Goal: Task Accomplishment & Management: Manage account settings

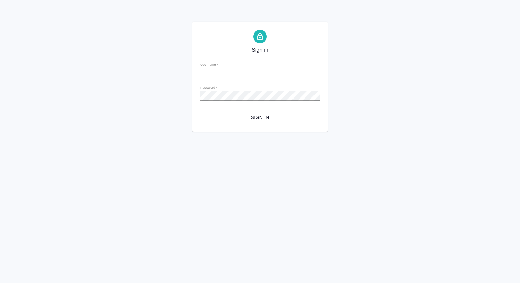
type input "[PERSON_NAME][EMAIL_ADDRESS][DOMAIN_NAME]"
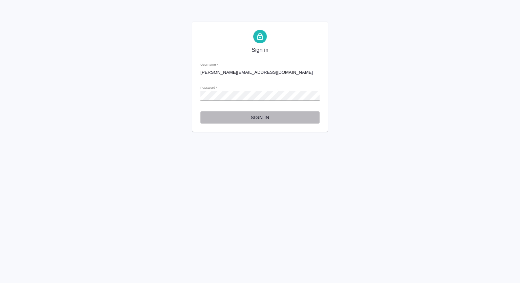
click at [261, 120] on span "Sign in" at bounding box center [260, 117] width 108 height 8
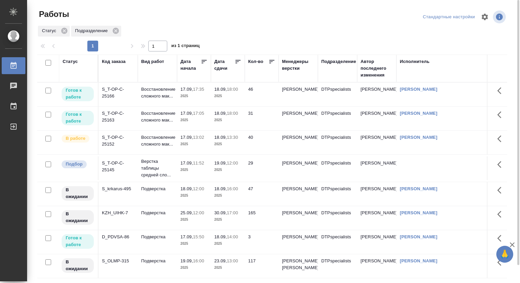
click at [196, 239] on p "15:50" at bounding box center [198, 236] width 11 height 5
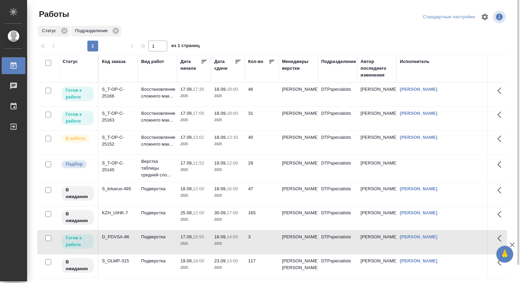
click at [183, 239] on p "17.09," at bounding box center [186, 236] width 13 height 5
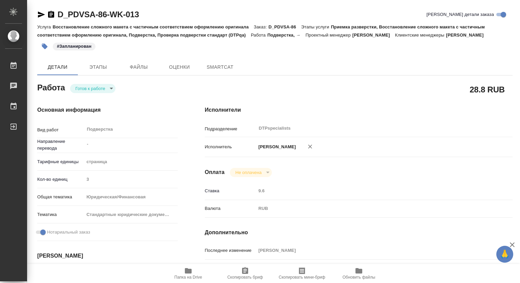
type textarea "x"
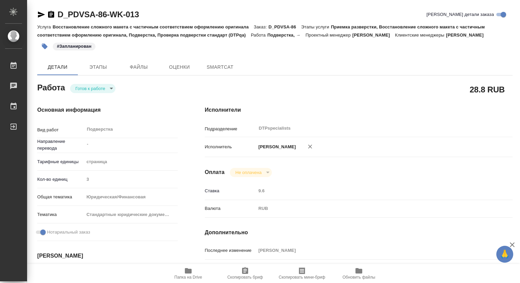
type textarea "x"
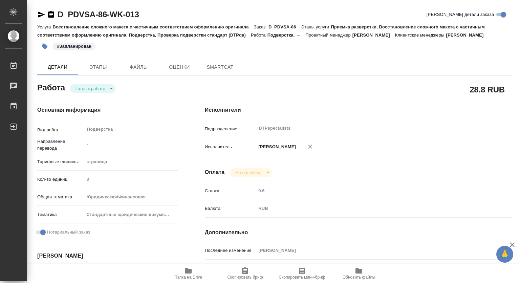
type textarea "x"
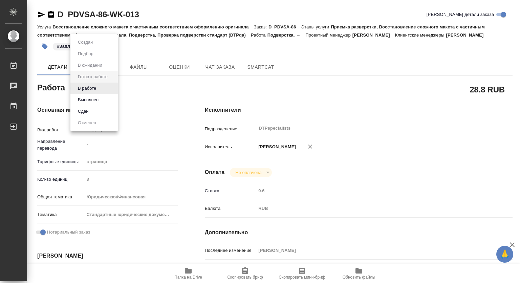
click at [82, 91] on body "🙏 .cls-1 fill:#fff; AWATERA [PERSON_NAME] Чаты График Выйти D_PDVSA-86-WK-013 К…" at bounding box center [260, 141] width 520 height 283
click at [83, 90] on button "В работе" at bounding box center [87, 88] width 22 height 7
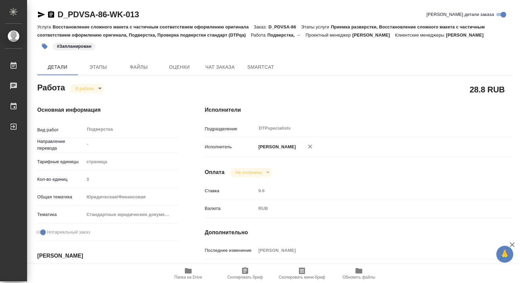
type textarea "x"
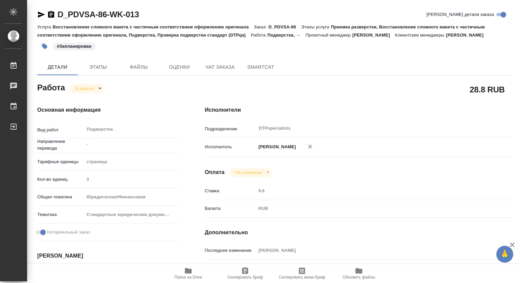
type textarea "x"
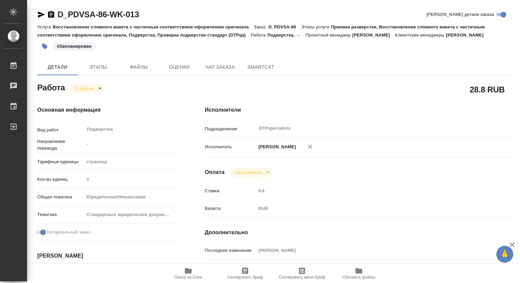
scroll to position [102, 0]
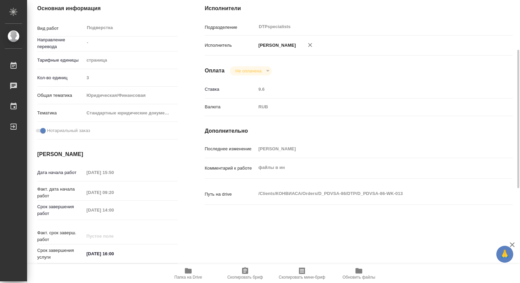
type textarea "x"
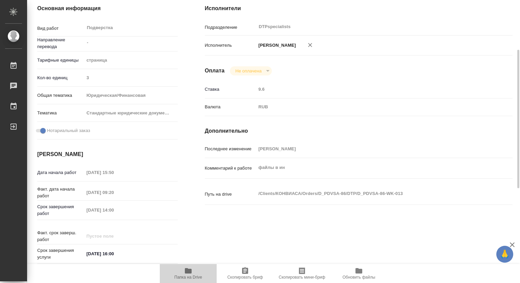
click at [189, 271] on icon "button" at bounding box center [188, 270] width 7 height 5
type textarea "x"
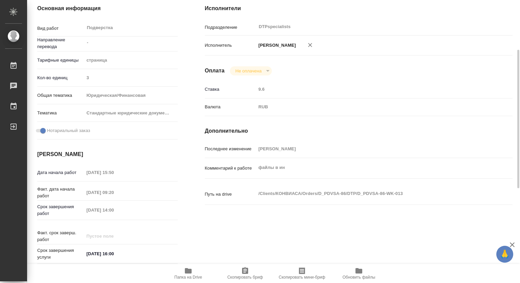
type textarea "x"
click at [188, 270] on icon "button" at bounding box center [188, 270] width 7 height 5
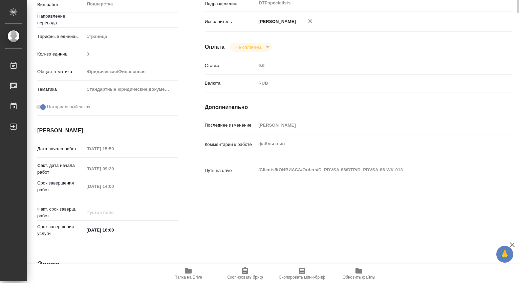
scroll to position [0, 0]
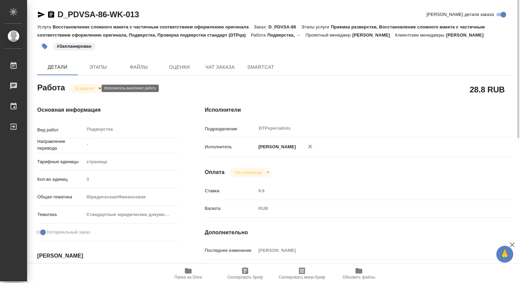
click at [83, 91] on body "🙏 .cls-1 fill:#fff; AWATERA [PERSON_NAME] 0 Чаты График Выйти D_PDVSA-86-WK-013…" at bounding box center [260, 141] width 520 height 283
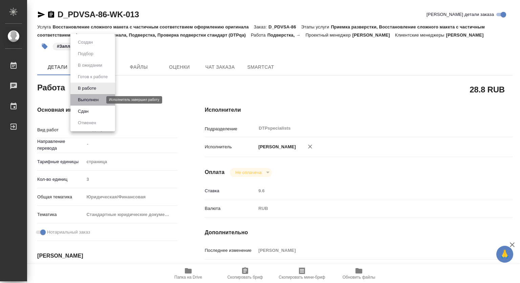
click at [86, 101] on button "Выполнен" at bounding box center [88, 99] width 25 height 7
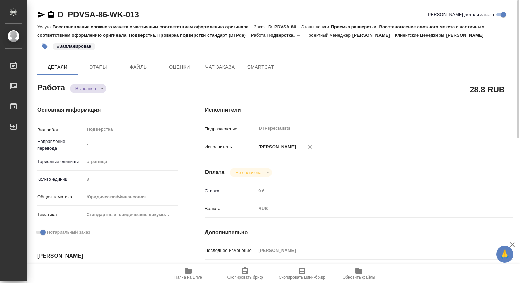
type textarea "x"
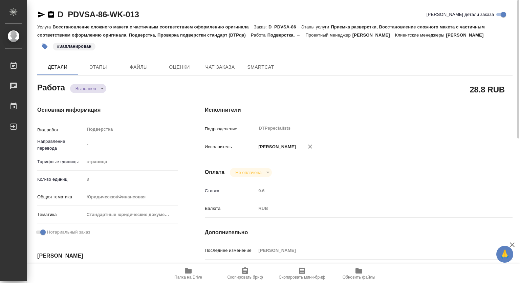
type textarea "x"
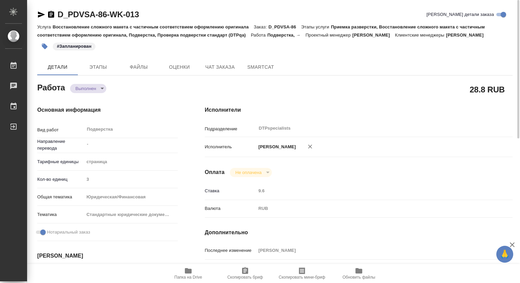
type textarea "x"
